Goal: Answer question/provide support

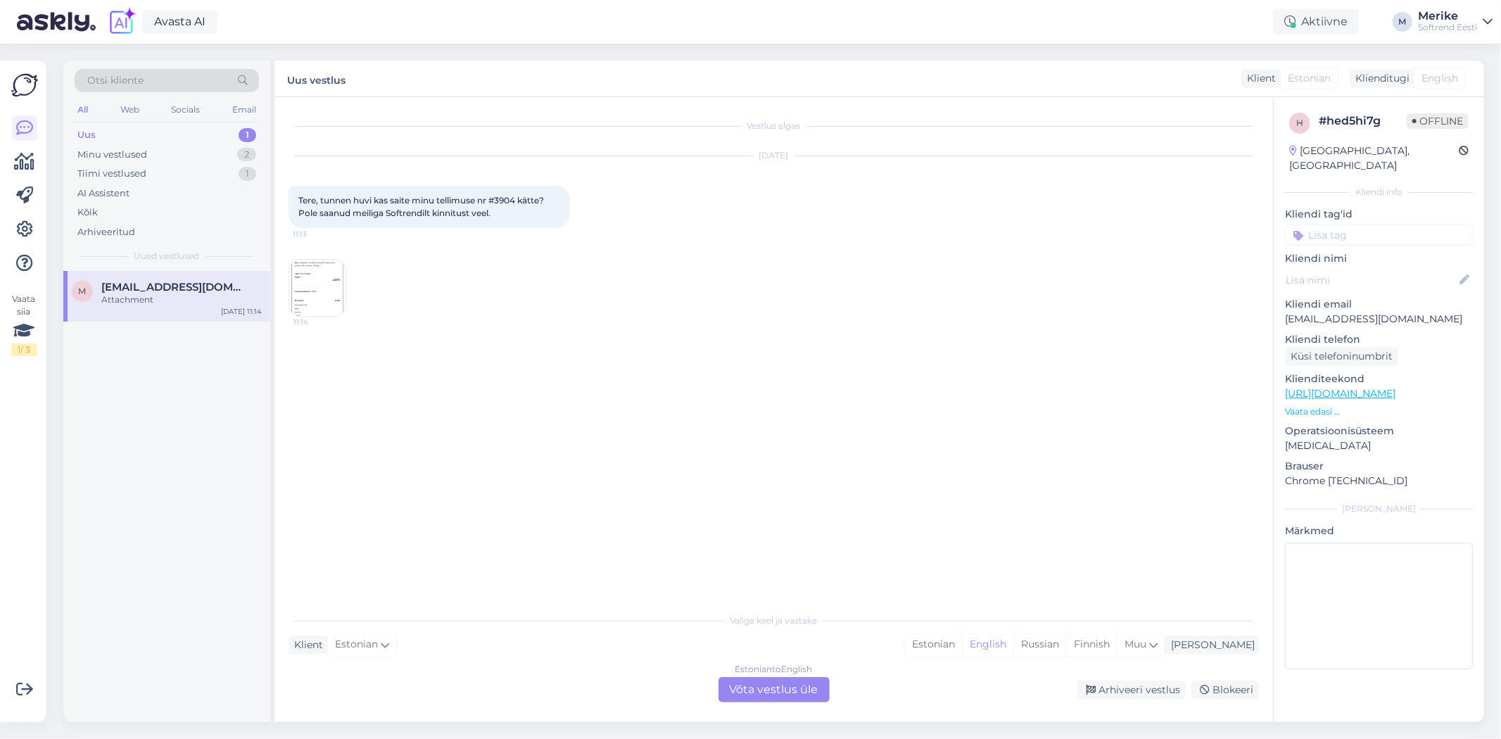
click at [156, 299] on div "Attachment" at bounding box center [181, 299] width 160 height 13
click at [315, 291] on img at bounding box center [317, 288] width 56 height 56
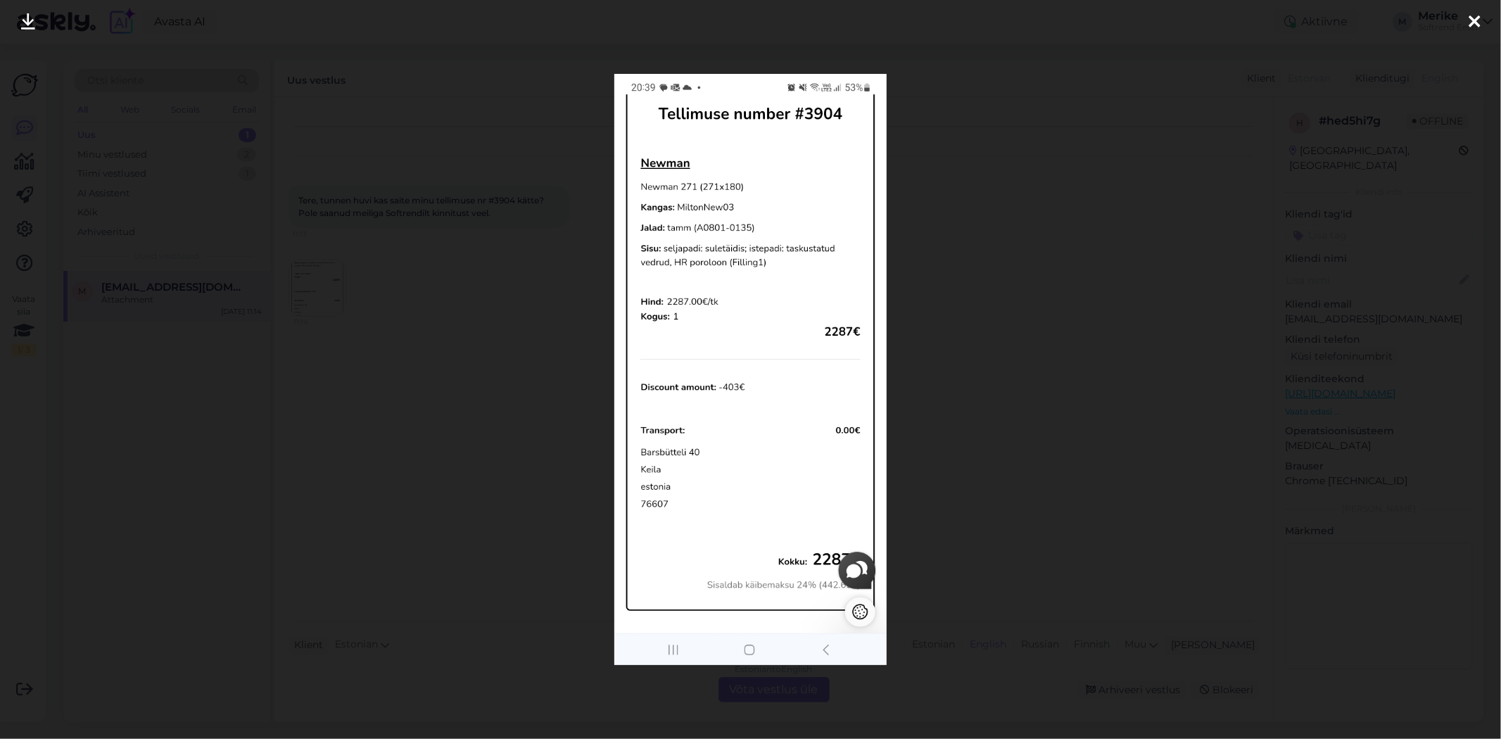
drag, startPoint x: 621, startPoint y: 52, endPoint x: 601, endPoint y: 284, distance: 233.1
click at [601, 284] on div at bounding box center [750, 369] width 1501 height 739
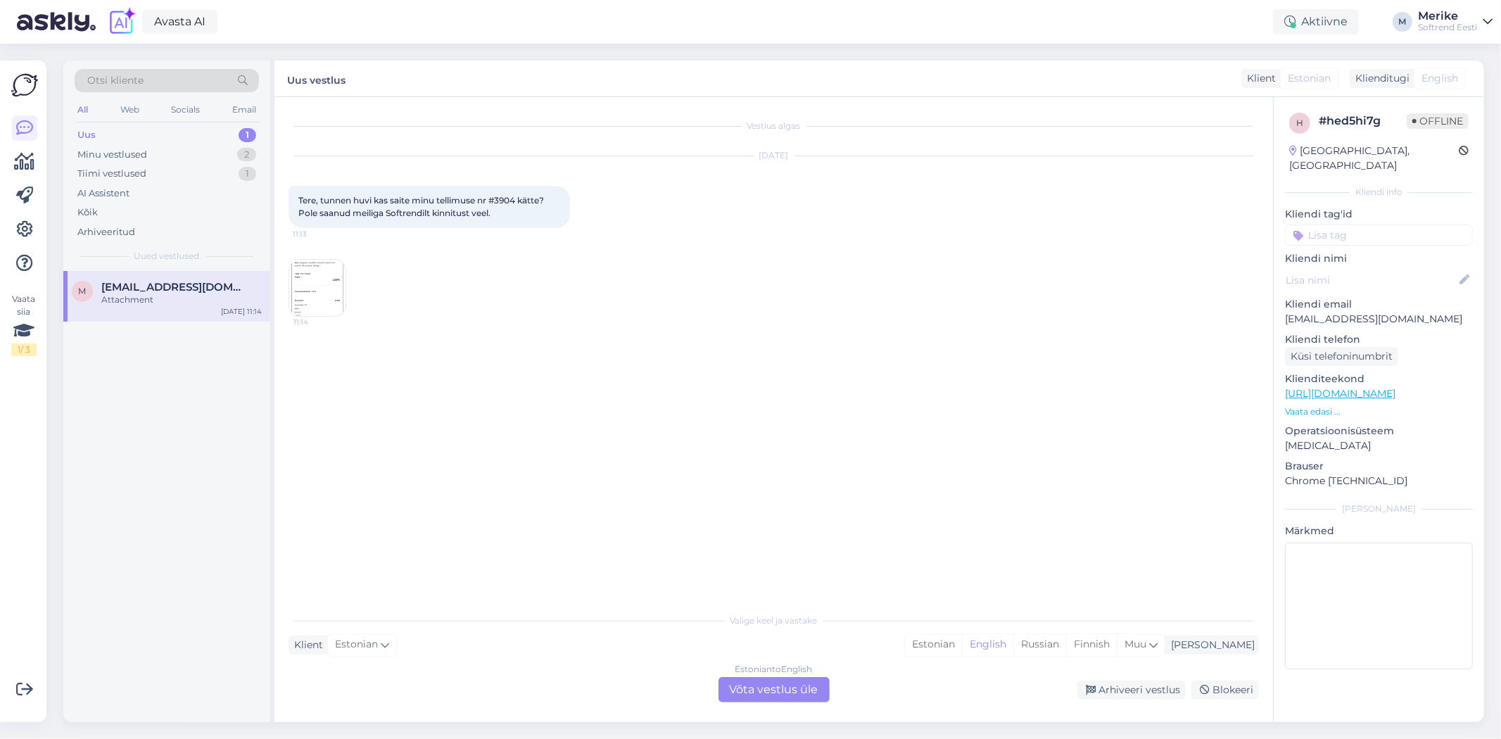
click at [315, 284] on img at bounding box center [317, 288] width 56 height 56
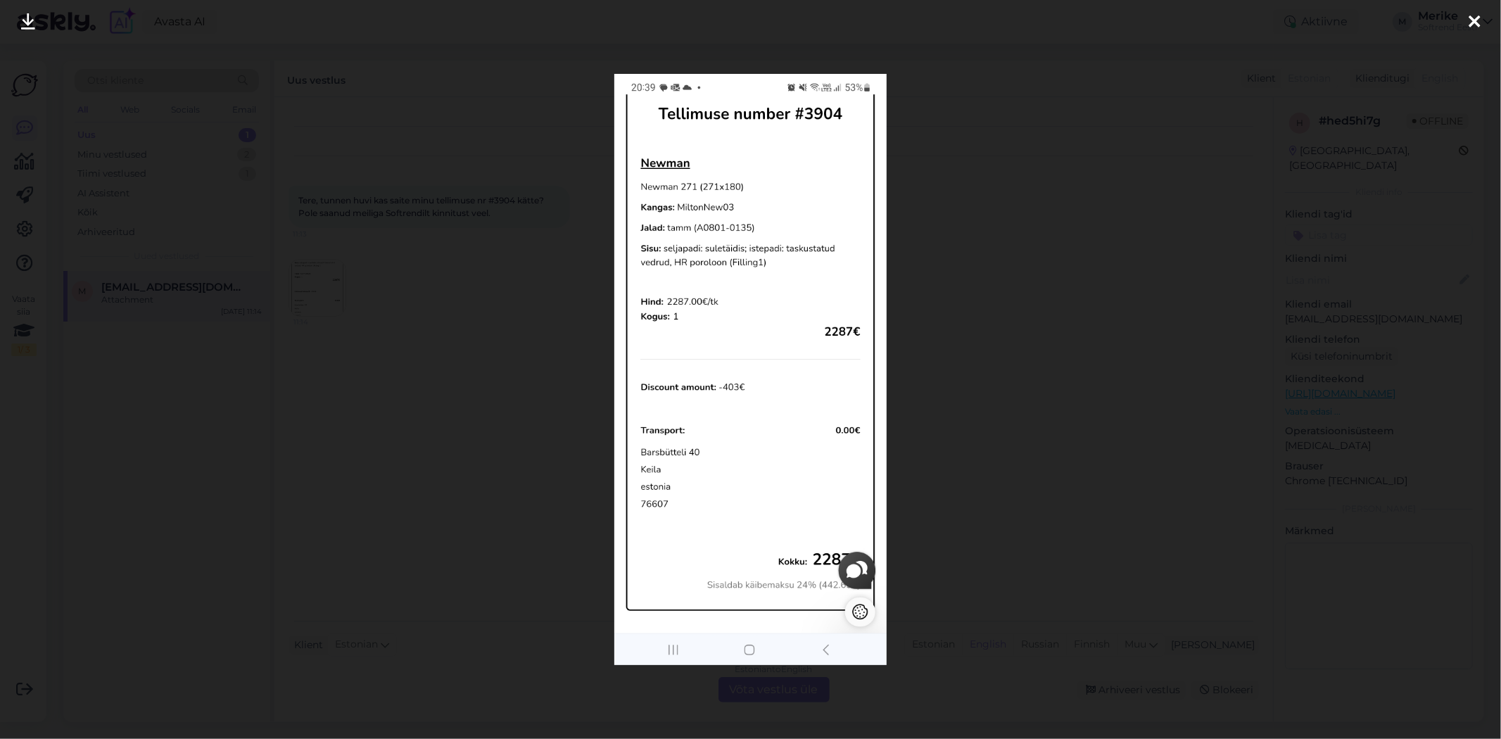
click at [25, 16] on icon at bounding box center [28, 22] width 14 height 18
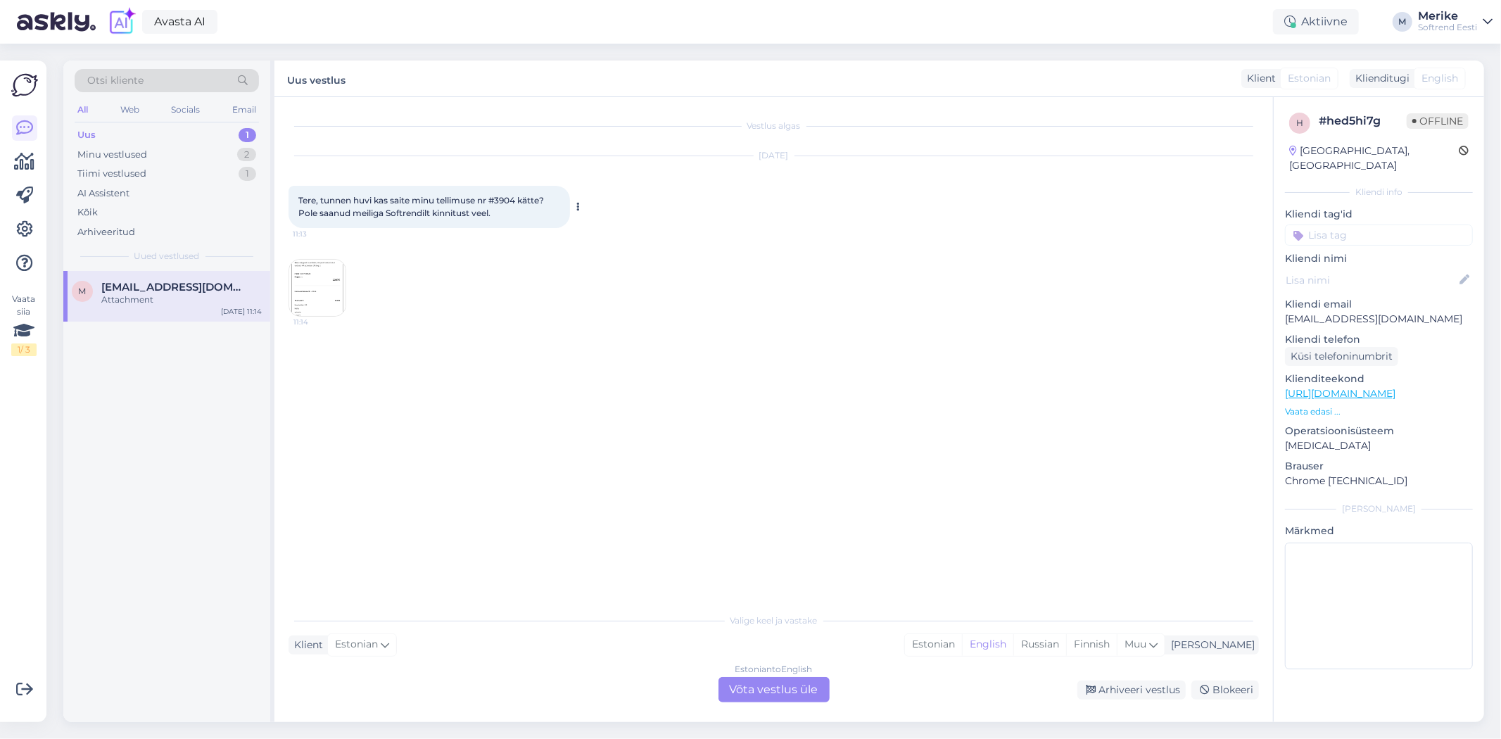
drag, startPoint x: 299, startPoint y: 201, endPoint x: 514, endPoint y: 222, distance: 215.7
click at [514, 222] on div "Tere, tunnen huvi kas saite minu tellimuse nr #3904 kätte? Pole saanud meiliga …" at bounding box center [429, 207] width 281 height 42
copy span "Tere, tunnen huvi kas saite minu tellimuse nr #3904 kätte? Pole saanud meiliga …"
click at [797, 678] on div "Estonian to English Võta vestlus üle" at bounding box center [773, 689] width 111 height 25
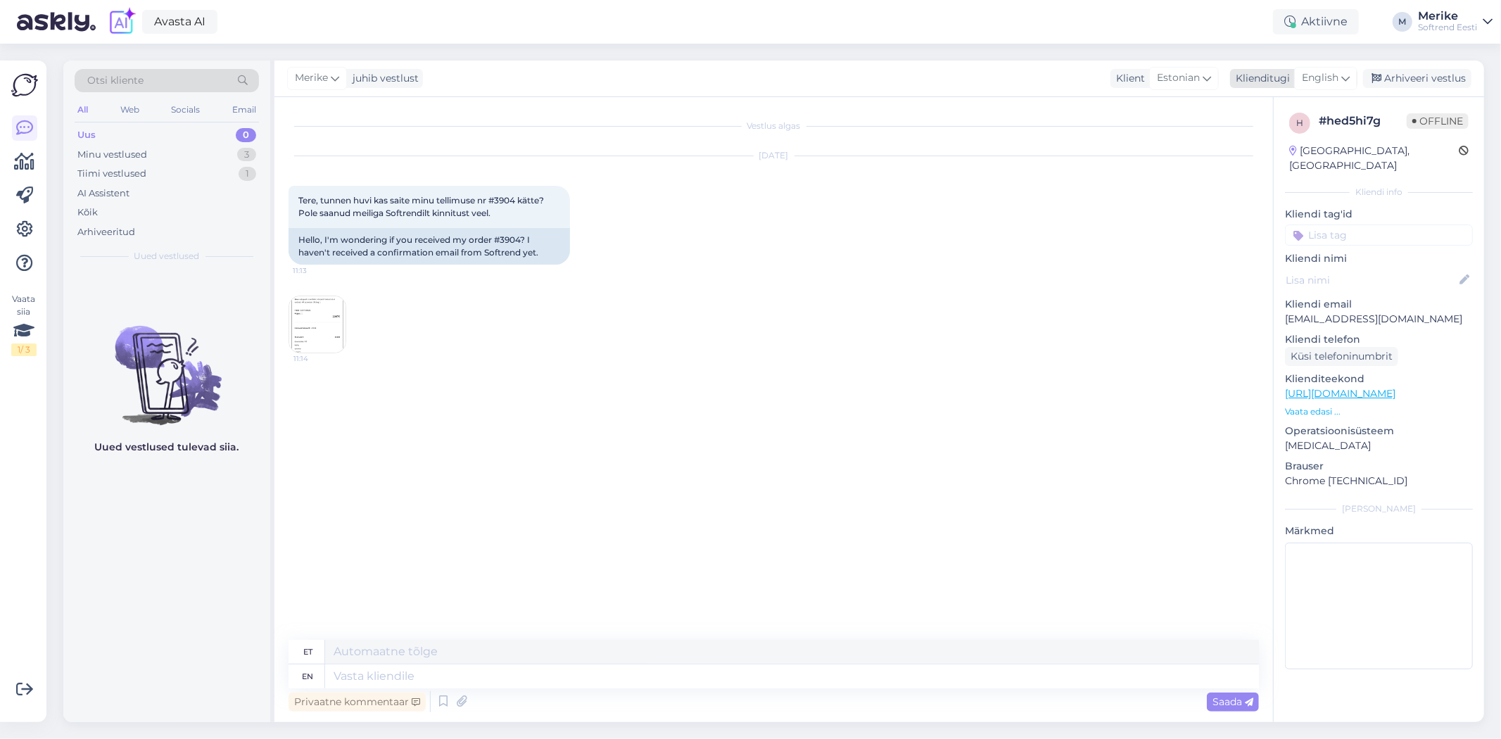
click at [1344, 67] on div "English" at bounding box center [1325, 78] width 63 height 23
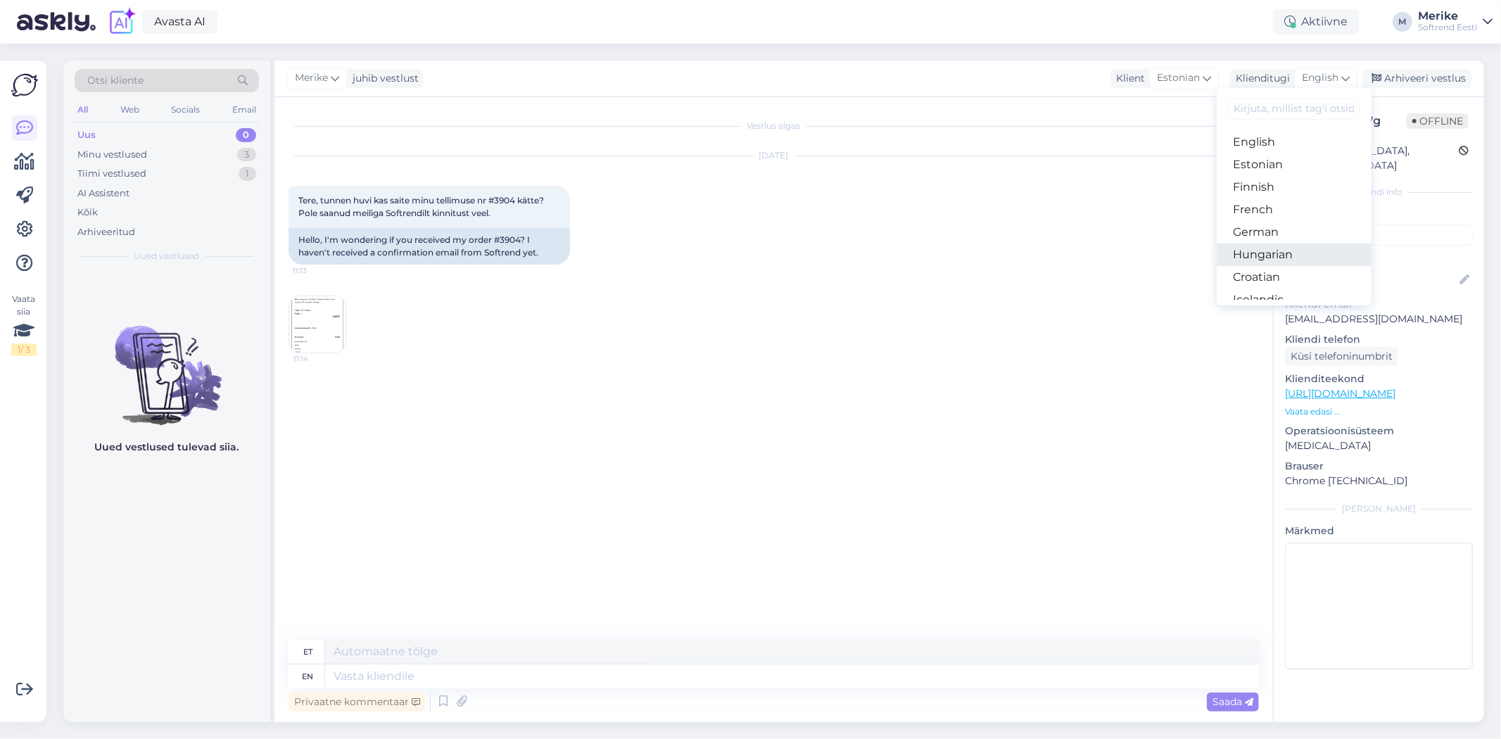
scroll to position [234, 0]
click at [1275, 98] on link "Estonian" at bounding box center [1294, 86] width 155 height 23
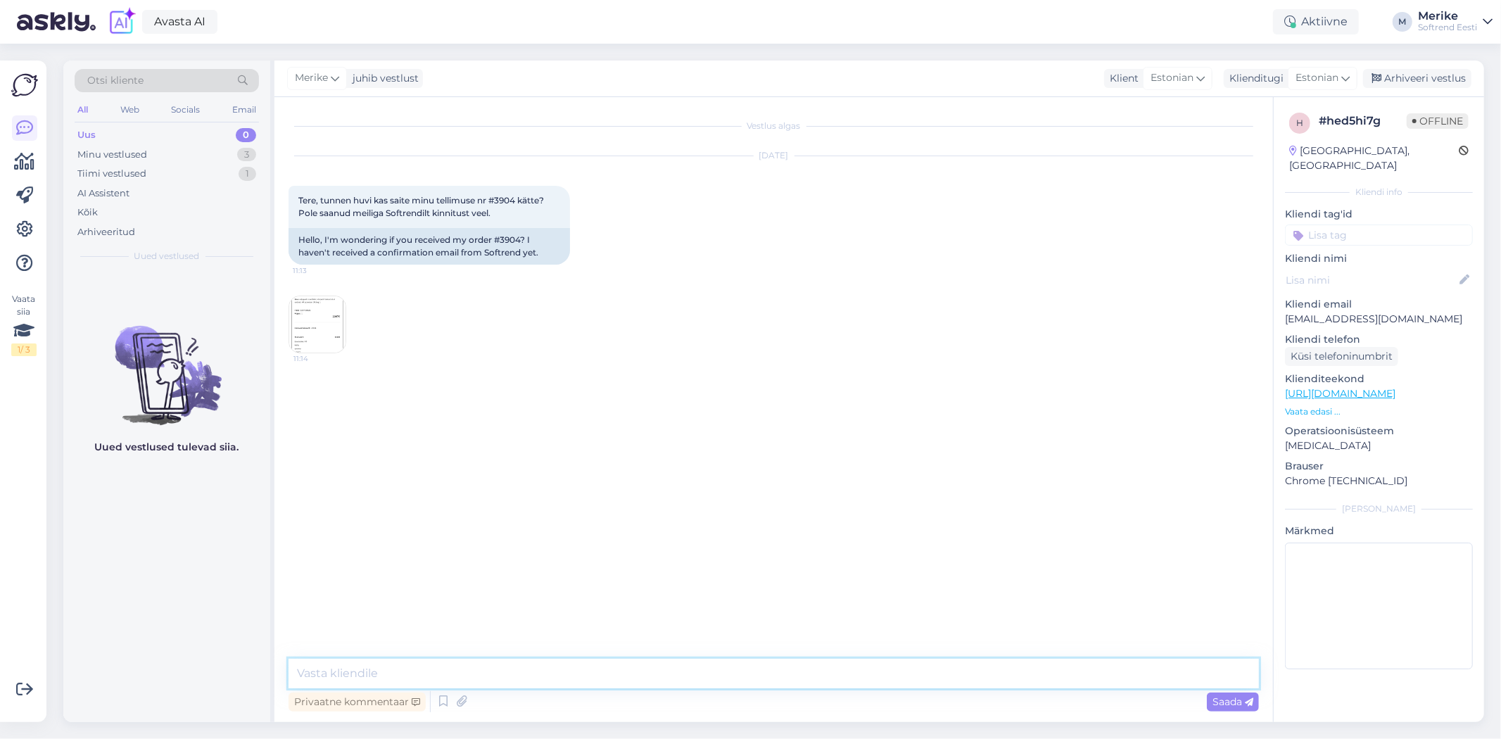
click at [319, 666] on textarea at bounding box center [774, 674] width 970 height 30
click at [519, 673] on textarea "Tere, hommikul saadeti teade. palun vaadake" at bounding box center [774, 674] width 970 height 30
click at [630, 671] on textarea "Tere, hommikul saadeti teade. Palun vaadake" at bounding box center [774, 674] width 970 height 30
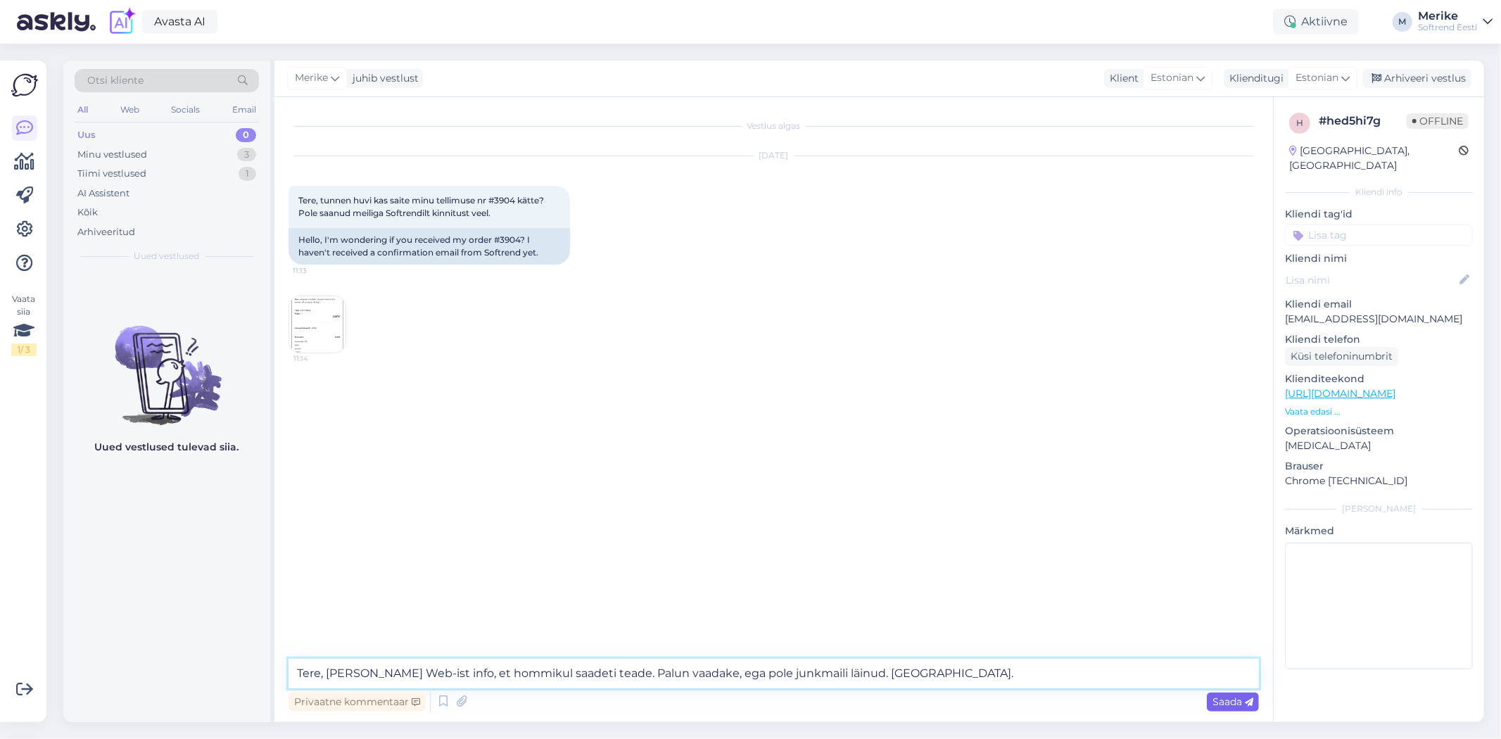
type textarea "Tere, [PERSON_NAME] Web-ist info, et hommikul saadeti teade. Palun vaadake, ega…"
click at [1236, 694] on div "Saada" at bounding box center [1233, 701] width 52 height 19
